Goal: Information Seeking & Learning: Learn about a topic

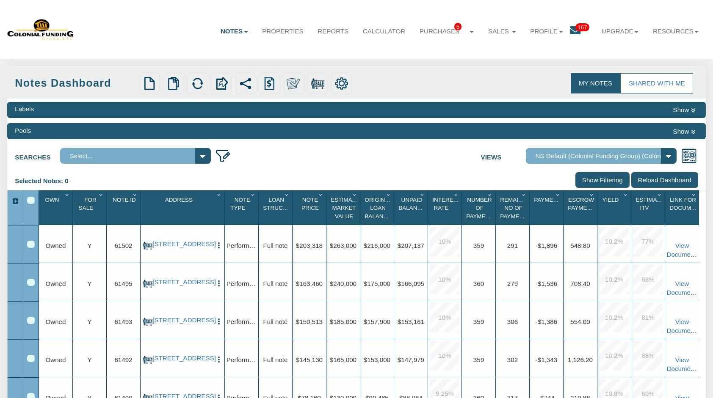
click at [572, 32] on icon at bounding box center [575, 30] width 11 height 11
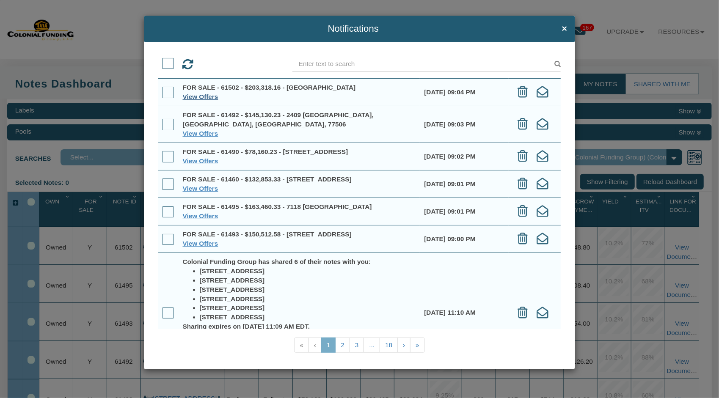
click at [201, 94] on link "View Offers" at bounding box center [201, 96] width 36 height 7
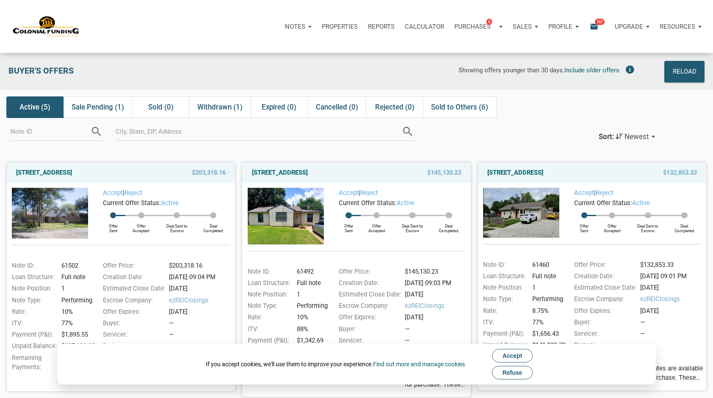
click at [515, 371] on span "Refuse" at bounding box center [513, 373] width 20 height 7
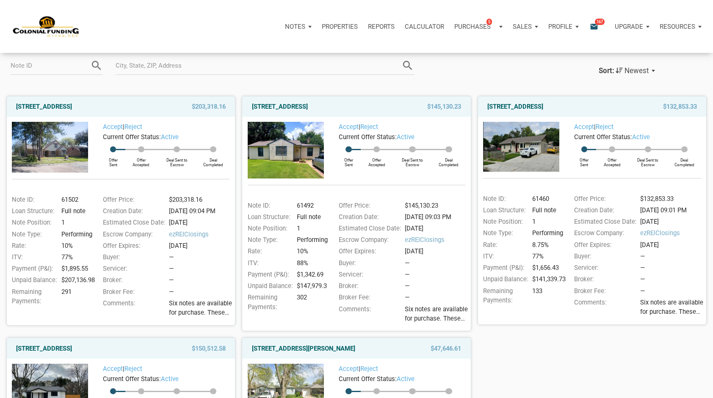
scroll to position [73, 0]
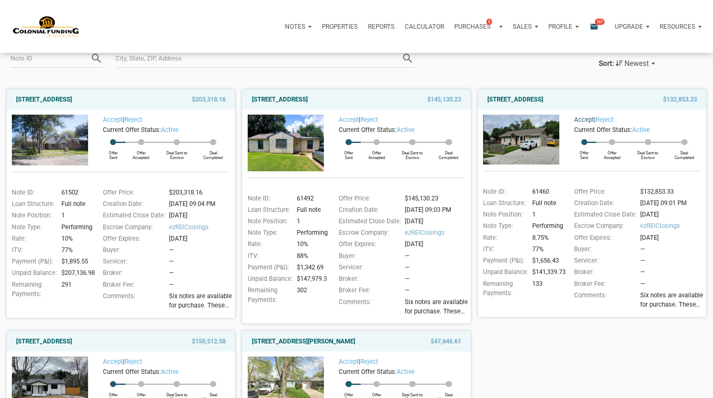
click at [583, 118] on link "Accept" at bounding box center [584, 120] width 20 height 8
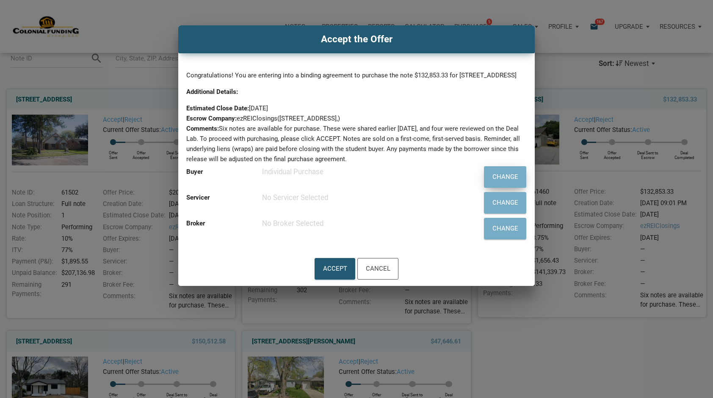
click at [495, 183] on div "Change" at bounding box center [505, 177] width 26 height 12
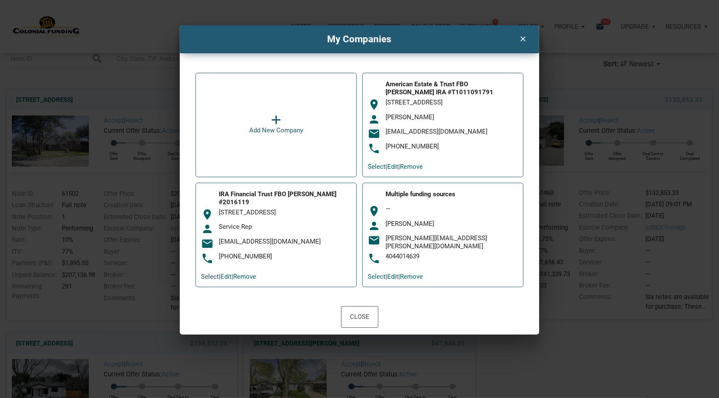
click at [215, 274] on link "Select" at bounding box center [210, 277] width 18 height 8
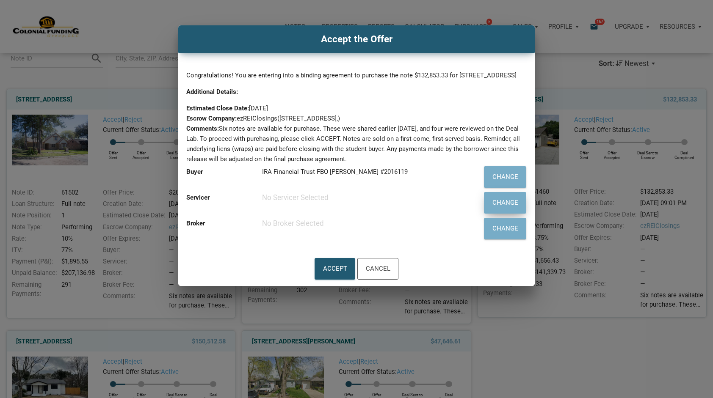
click at [504, 209] on div "Change" at bounding box center [505, 203] width 26 height 12
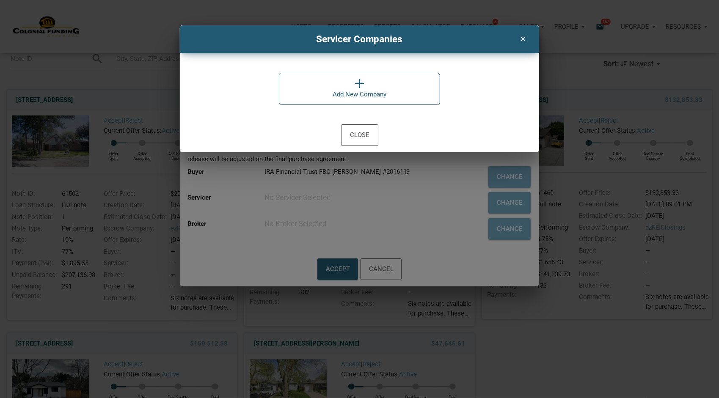
click at [361, 84] on icon at bounding box center [360, 83] width 10 height 11
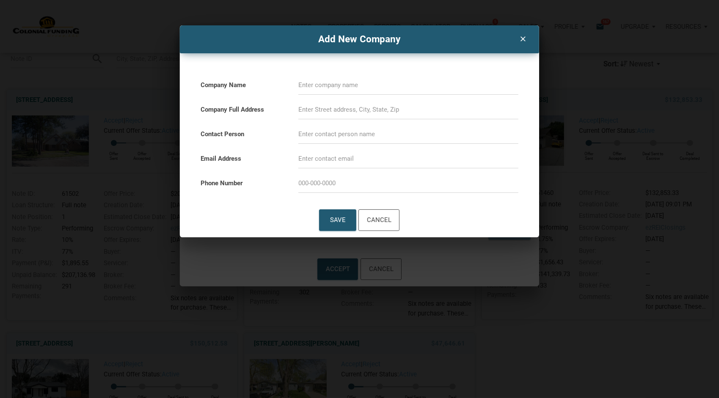
click at [354, 84] on input at bounding box center [408, 85] width 220 height 19
type input "Allied"
click at [341, 218] on div "Save" at bounding box center [338, 220] width 16 height 13
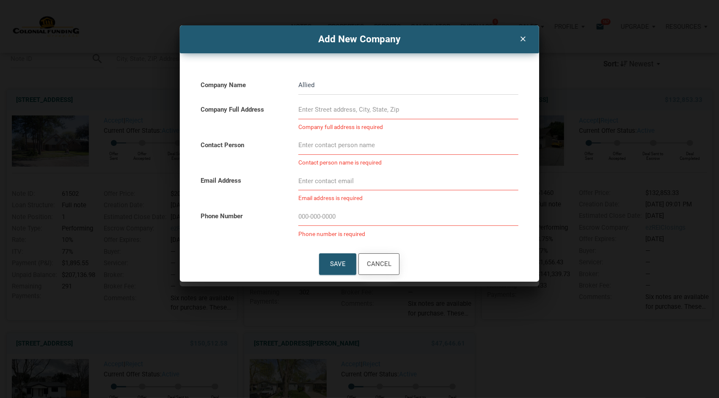
click at [376, 262] on div "Cancel" at bounding box center [379, 264] width 25 height 13
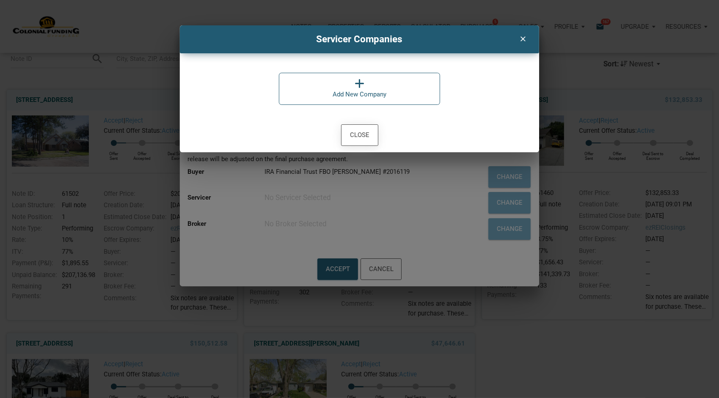
click at [365, 134] on div "Close" at bounding box center [359, 135] width 19 height 13
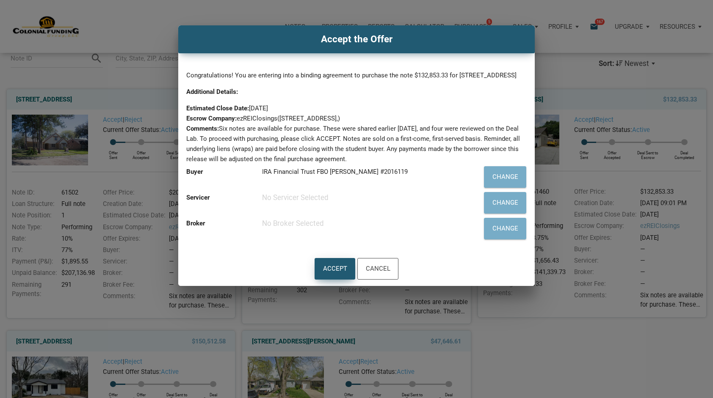
click at [335, 275] on div "Accept" at bounding box center [335, 269] width 24 height 12
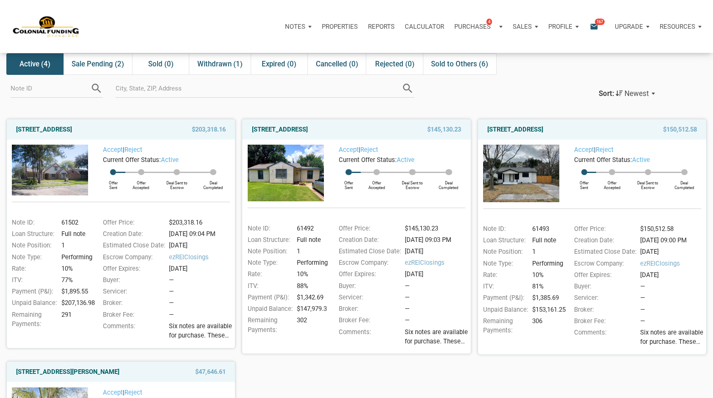
scroll to position [0, 0]
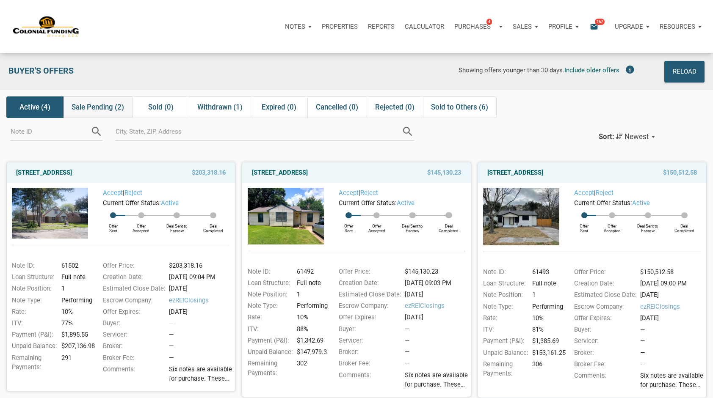
click at [101, 107] on span "Sale Pending (2)" at bounding box center [98, 107] width 52 height 10
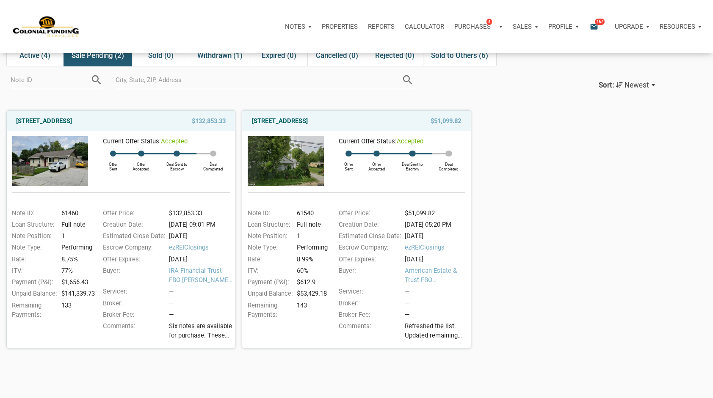
scroll to position [33, 0]
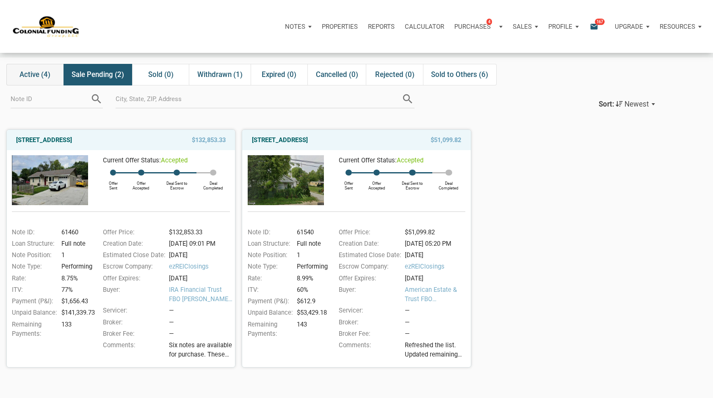
click at [41, 75] on span "Active (4)" at bounding box center [34, 74] width 31 height 10
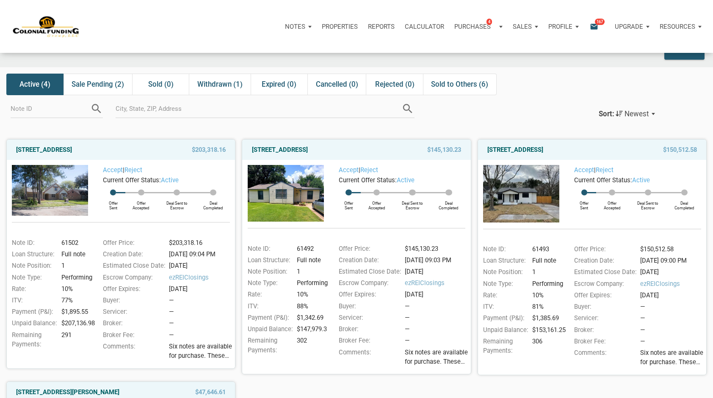
scroll to position [16, 0]
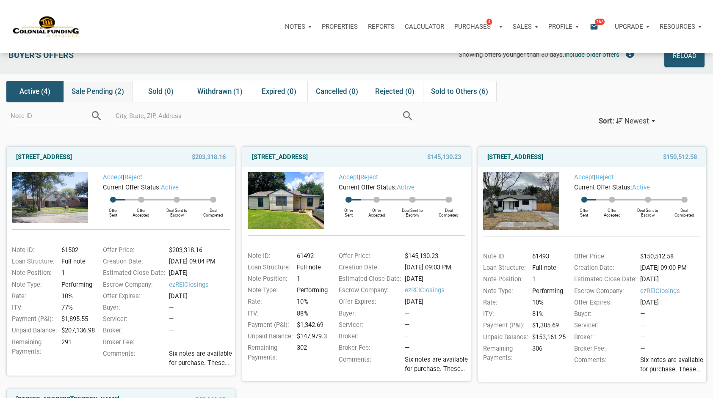
click at [102, 91] on span "Sale Pending (2)" at bounding box center [98, 91] width 52 height 10
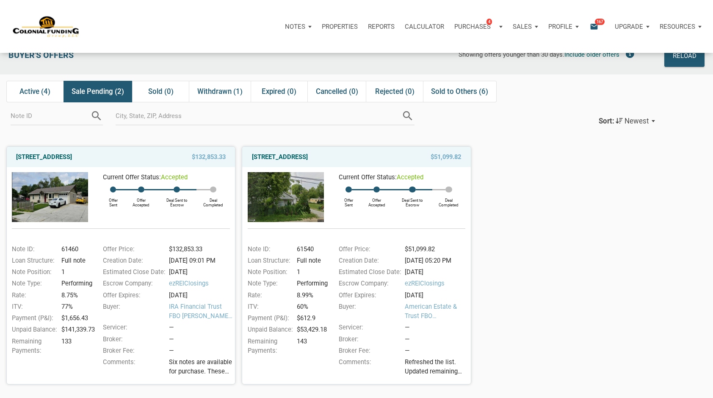
click at [69, 213] on img at bounding box center [50, 197] width 76 height 50
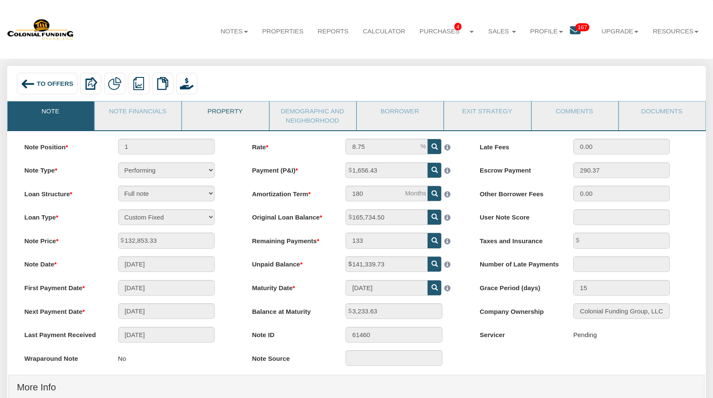
click at [243, 108] on link "Property" at bounding box center [225, 112] width 86 height 21
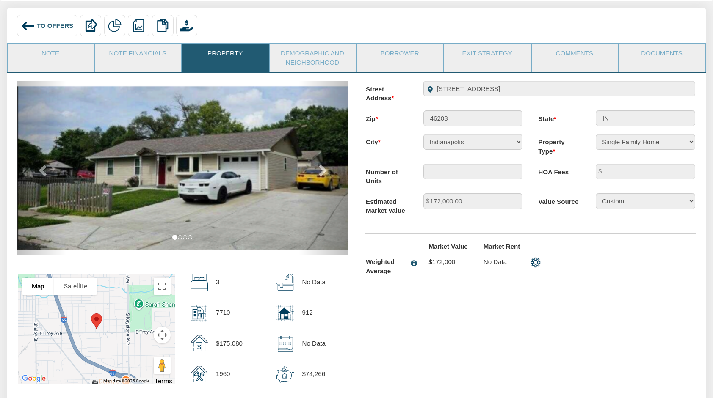
scroll to position [33, 0]
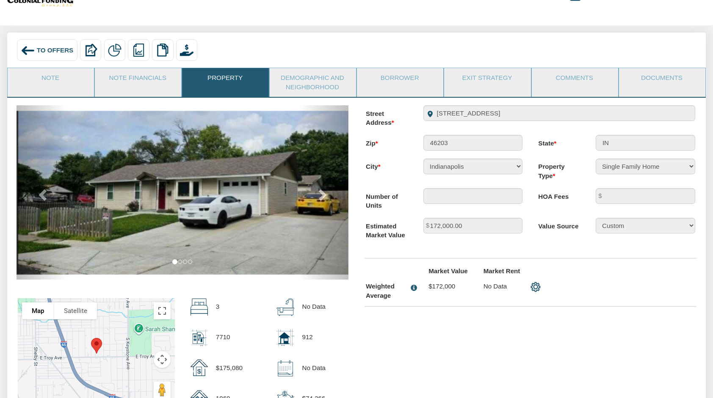
click at [52, 54] on div "To Offers" at bounding box center [47, 50] width 61 height 22
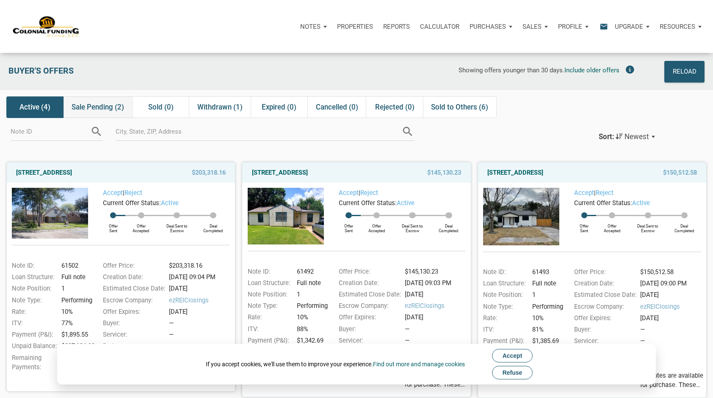
click at [103, 108] on span "Sale Pending (2)" at bounding box center [98, 107] width 52 height 10
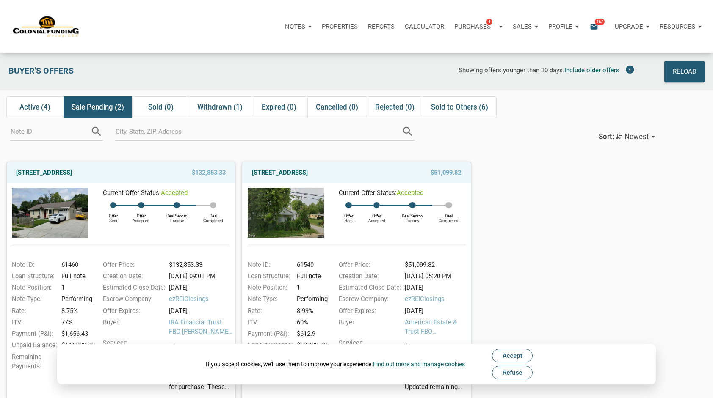
click at [521, 372] on span "Refuse" at bounding box center [513, 373] width 20 height 7
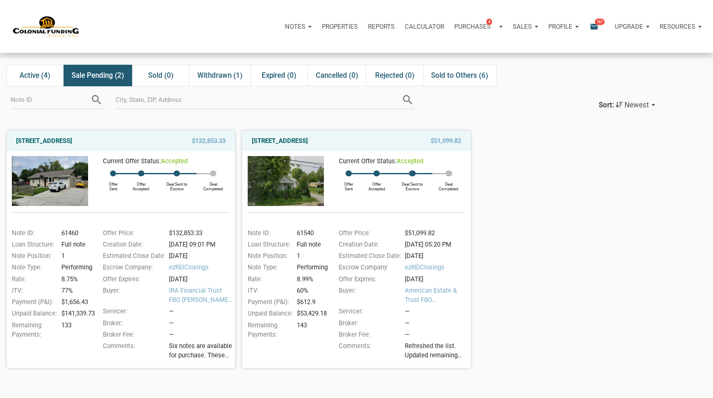
scroll to position [36, 0]
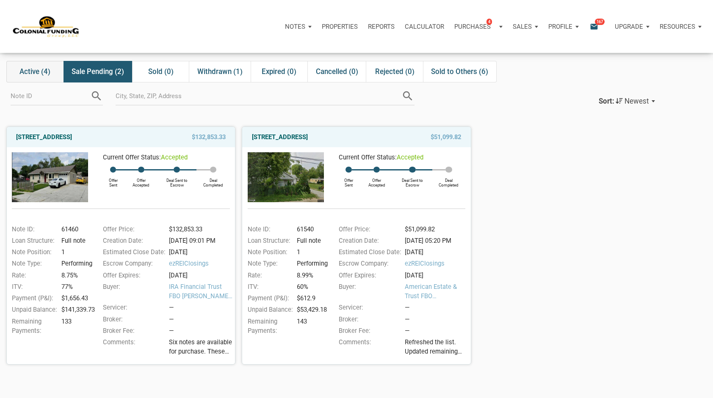
click at [39, 72] on span "Active (4)" at bounding box center [34, 71] width 31 height 10
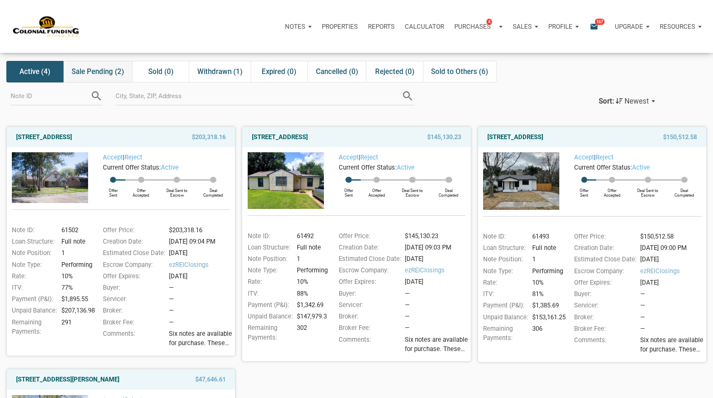
click at [100, 74] on span "Sale Pending (2)" at bounding box center [98, 71] width 52 height 10
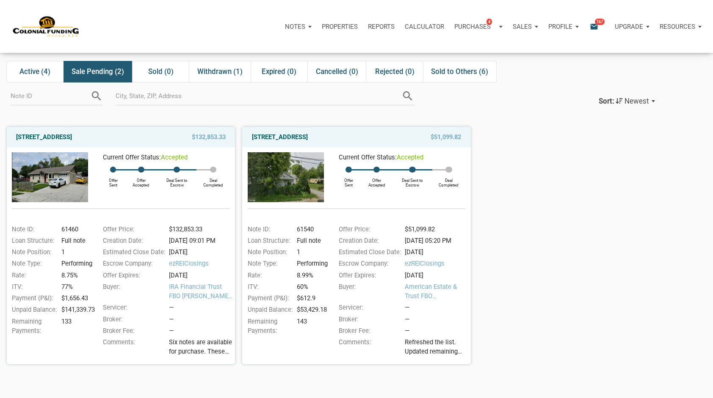
click at [70, 168] on img at bounding box center [50, 177] width 76 height 50
